Goal: Information Seeking & Learning: Learn about a topic

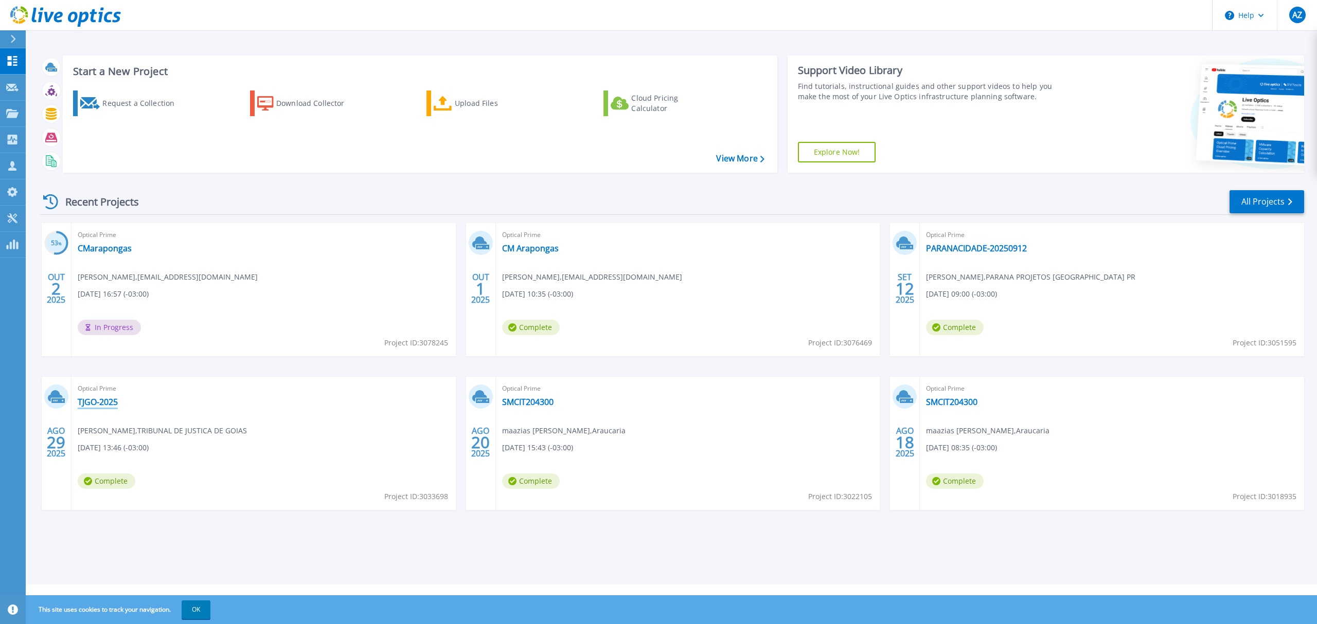
click at [101, 401] on link "TJGO-2025" at bounding box center [98, 402] width 40 height 10
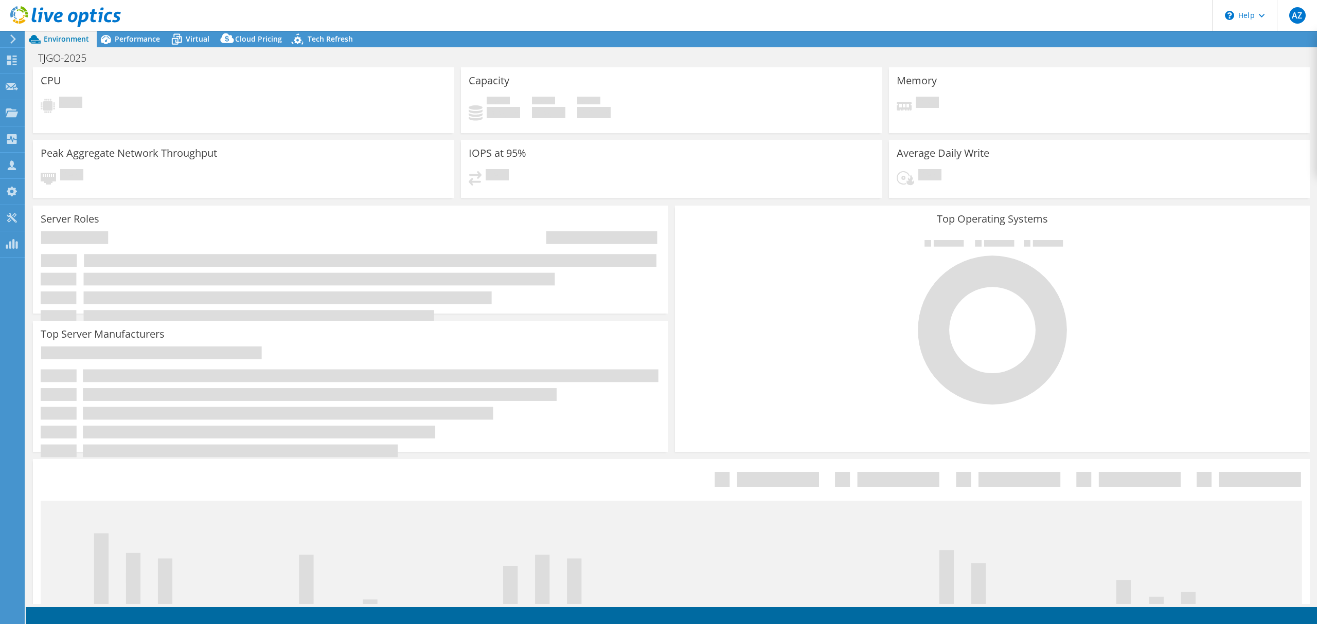
select select "USD"
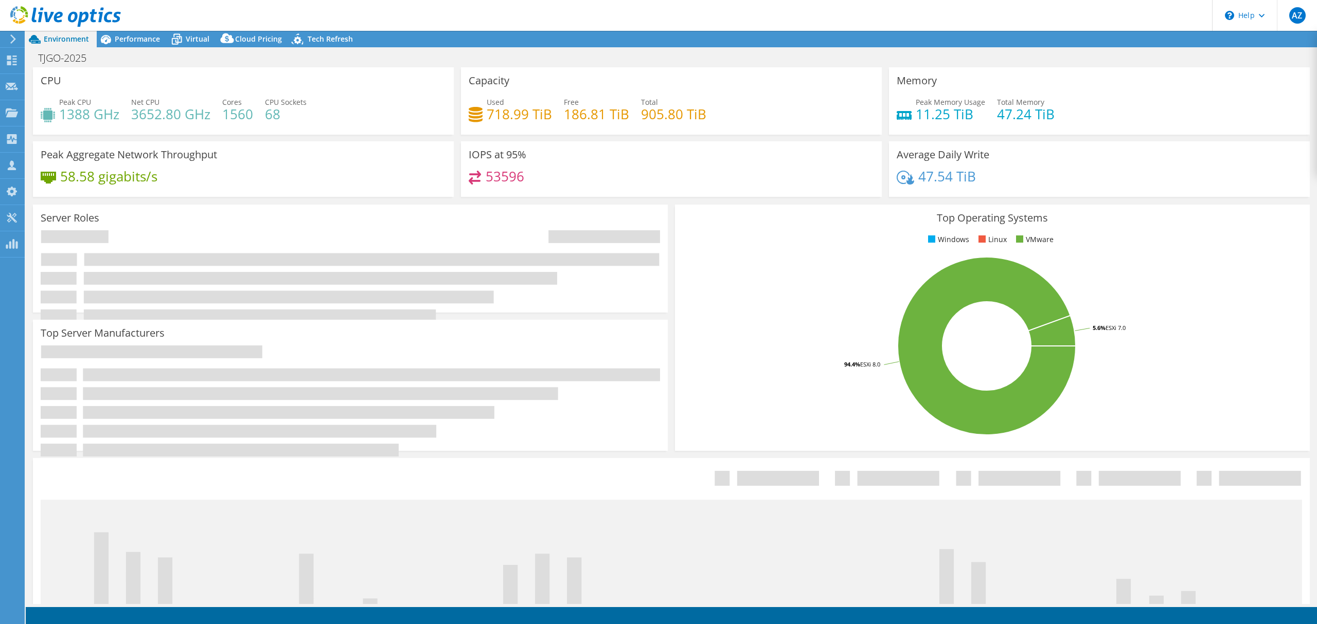
select select "SouthAmerica"
select select "BRL"
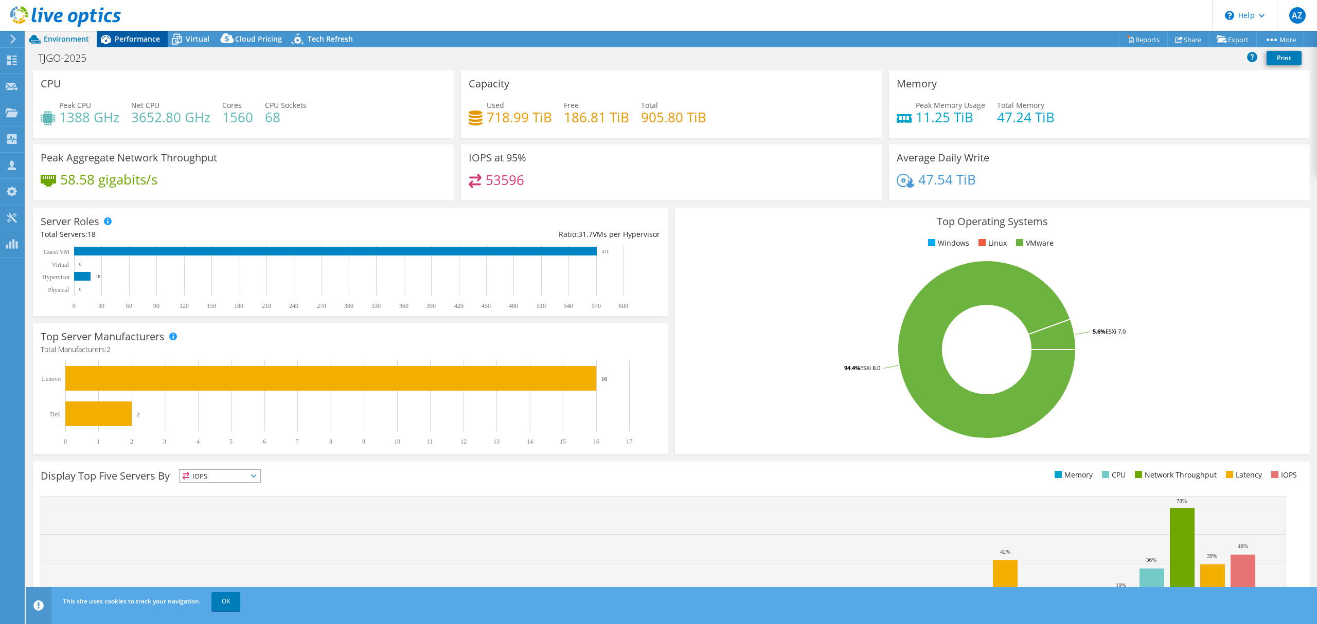
click at [126, 41] on span "Performance" at bounding box center [137, 39] width 45 height 10
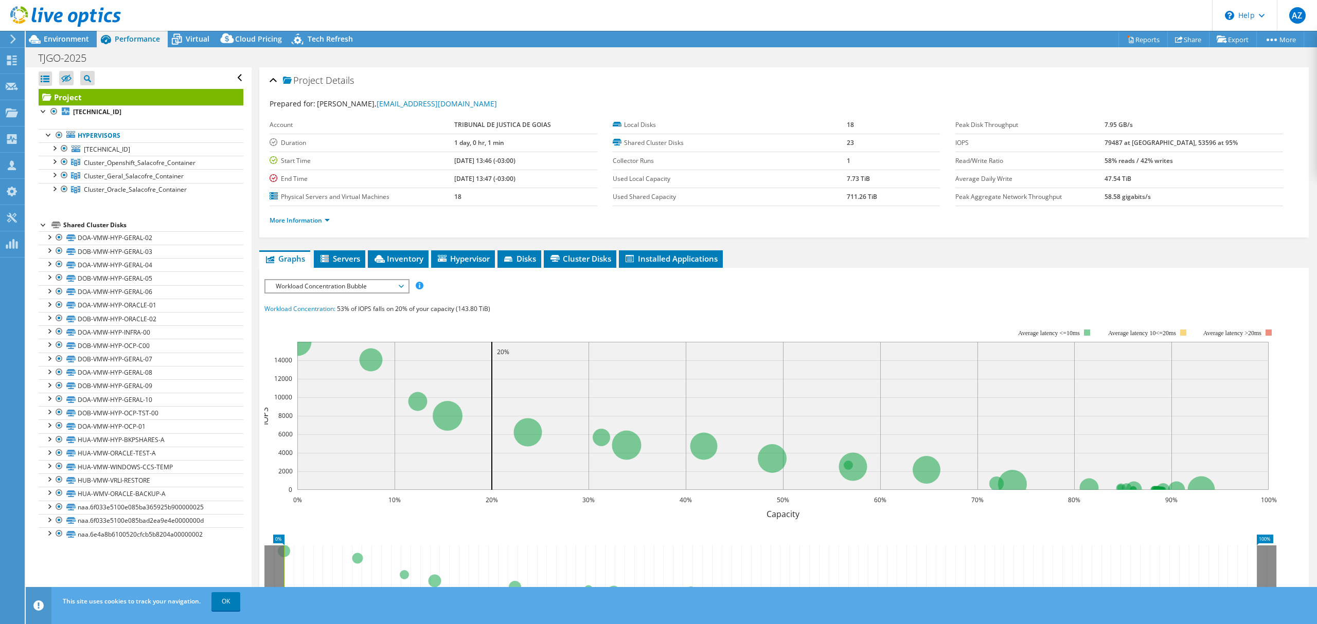
click at [786, 237] on div "Project Details Prepared for: [PERSON_NAME], [EMAIL_ADDRESS][DOMAIN_NAME] Accou…" at bounding box center [783, 152] width 1049 height 170
click at [401, 265] on li "Inventory" at bounding box center [398, 259] width 61 height 17
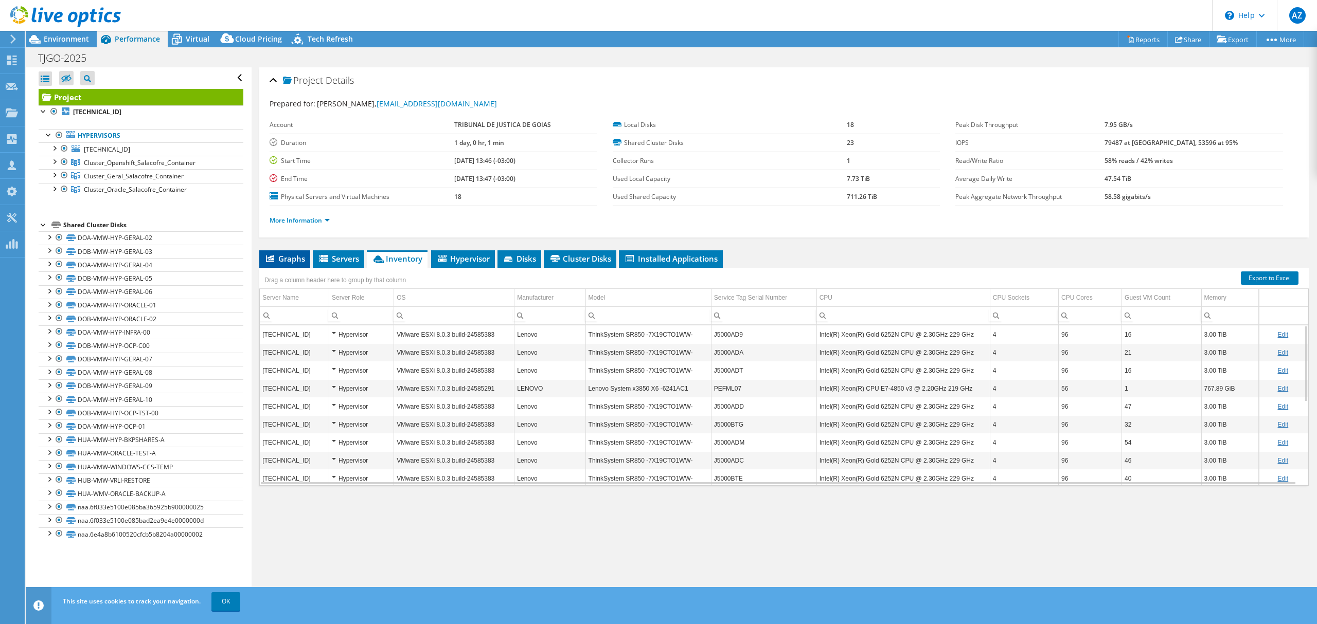
click at [295, 260] on span "Graphs" at bounding box center [284, 259] width 41 height 10
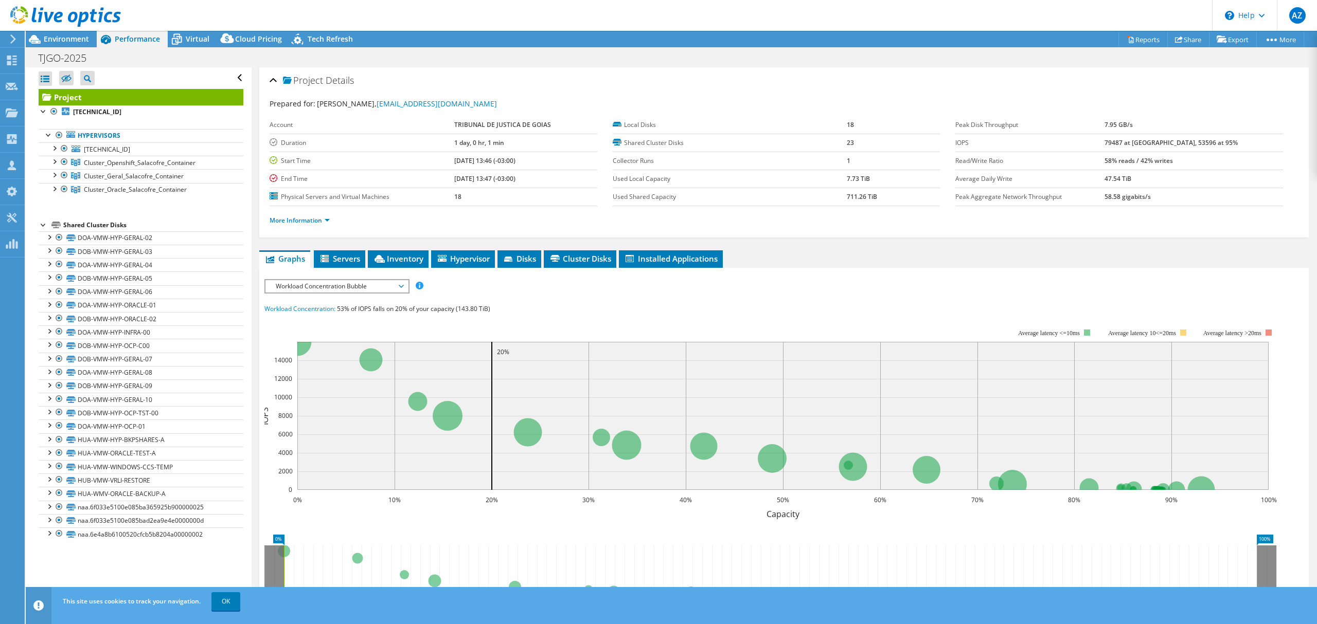
click at [385, 288] on span "Workload Concentration Bubble" at bounding box center [337, 286] width 132 height 12
click at [560, 299] on div "IOPS Disk Throughput IO Size Latency Queue Depth CPU Percentage Memory Page Fau…" at bounding box center [783, 469] width 1039 height 381
click at [1143, 141] on b "79487 at [GEOGRAPHIC_DATA], 53596 at 95%" at bounding box center [1170, 142] width 133 height 9
